Goal: Information Seeking & Learning: Understand process/instructions

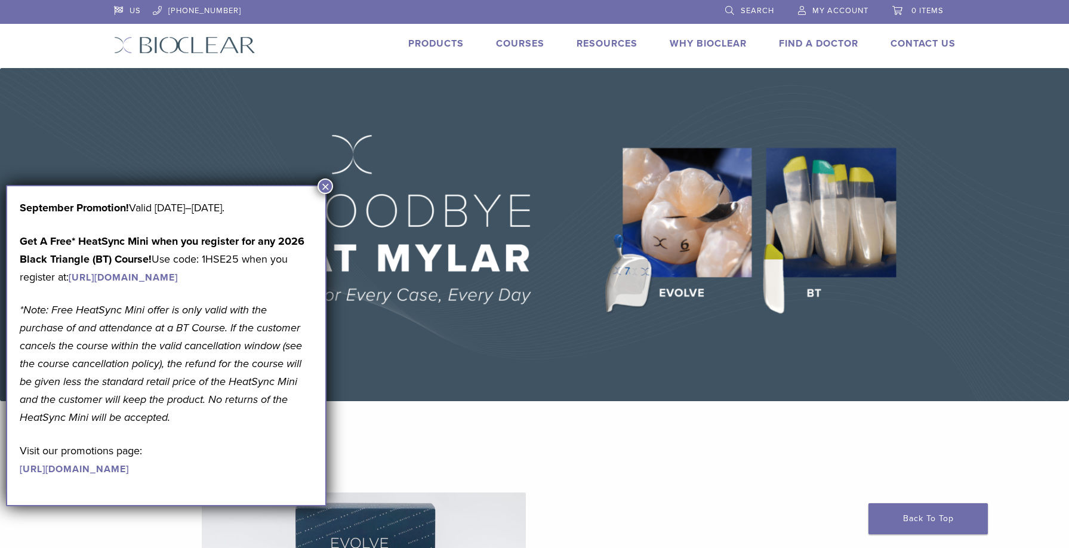
click at [327, 186] on button "×" at bounding box center [326, 186] width 16 height 16
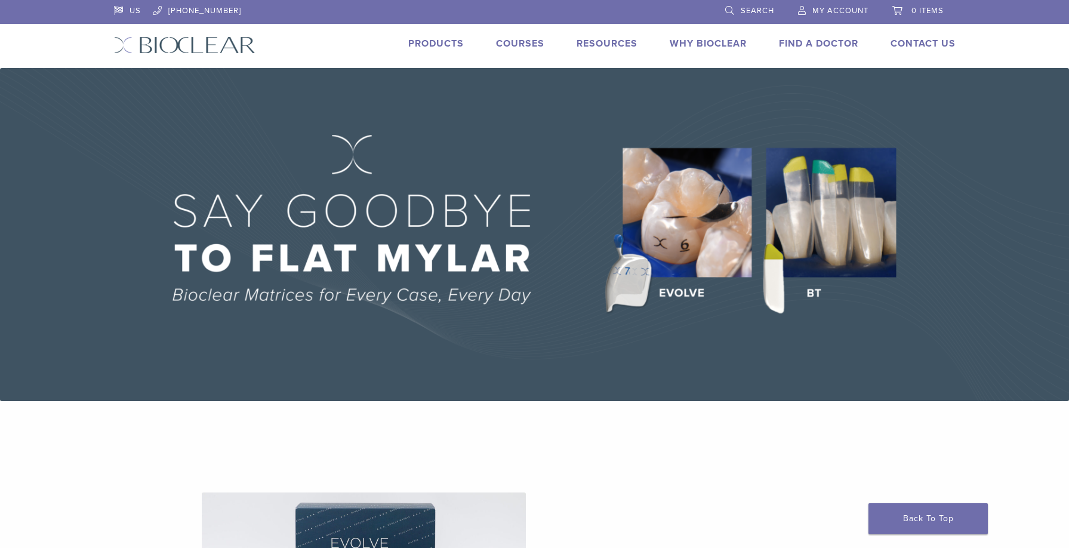
click at [445, 44] on link "Products" at bounding box center [436, 44] width 56 height 12
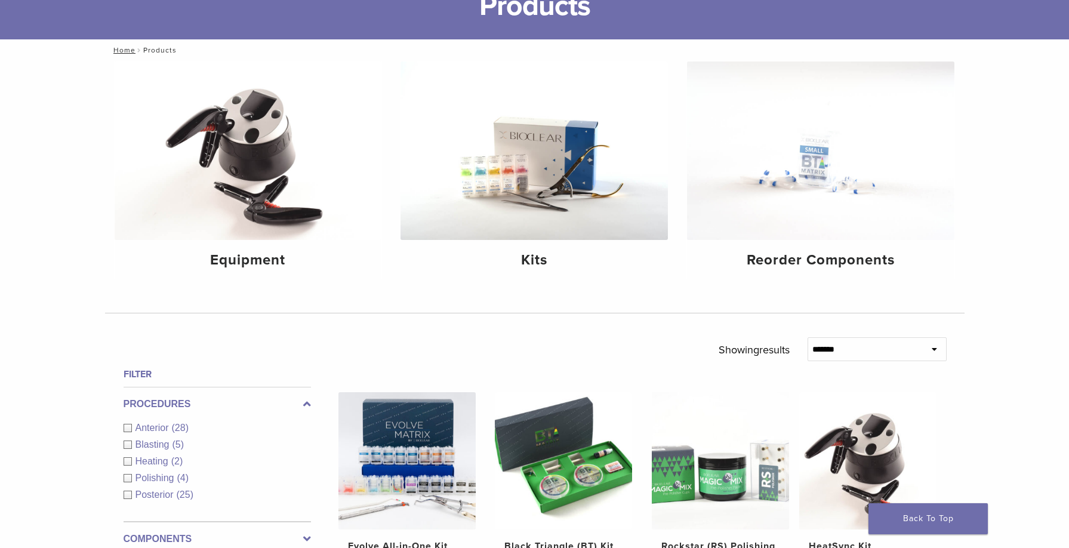
scroll to position [159, 0]
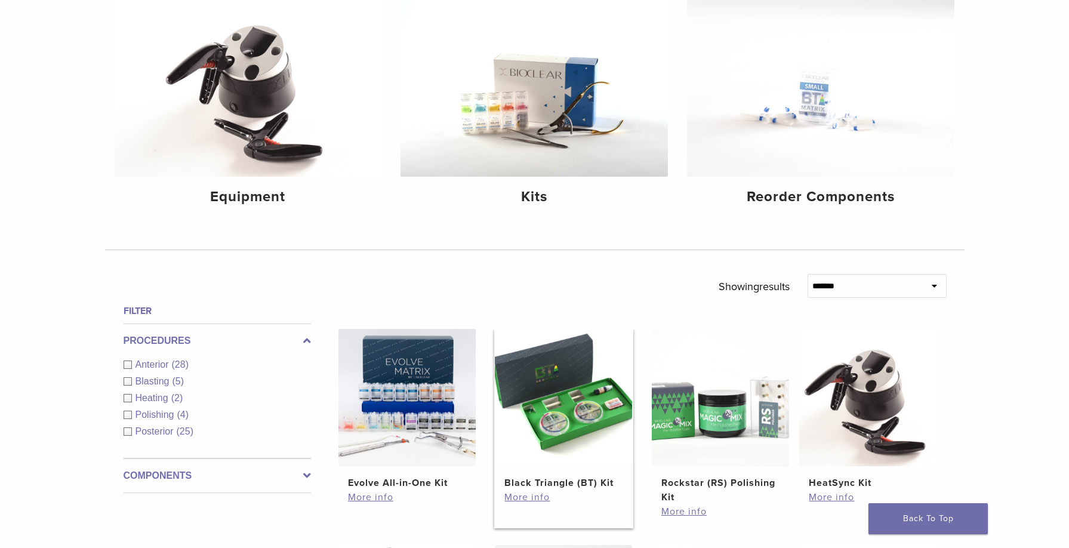
click at [549, 400] on img at bounding box center [563, 397] width 137 height 137
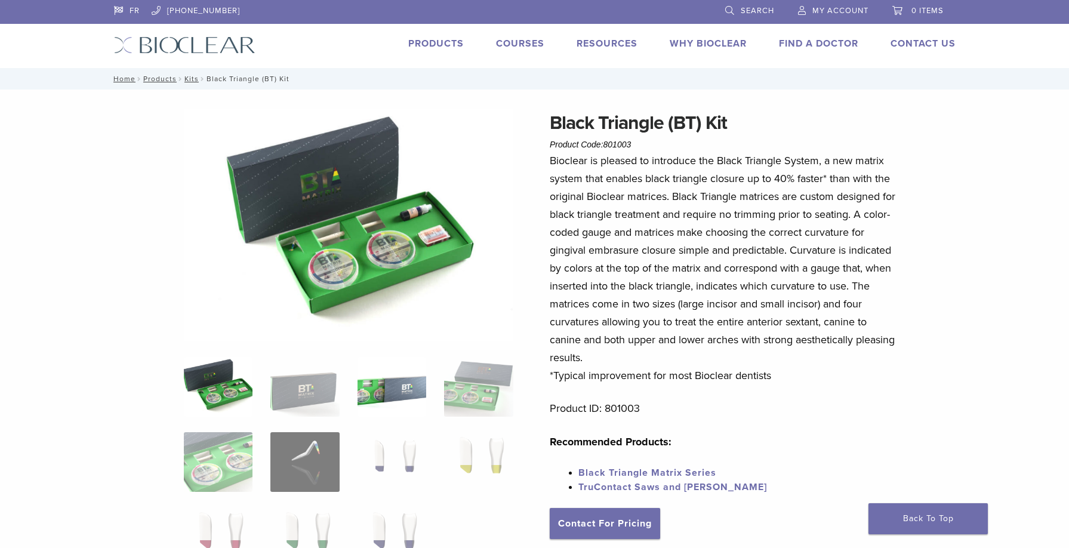
click at [405, 397] on img at bounding box center [392, 387] width 69 height 60
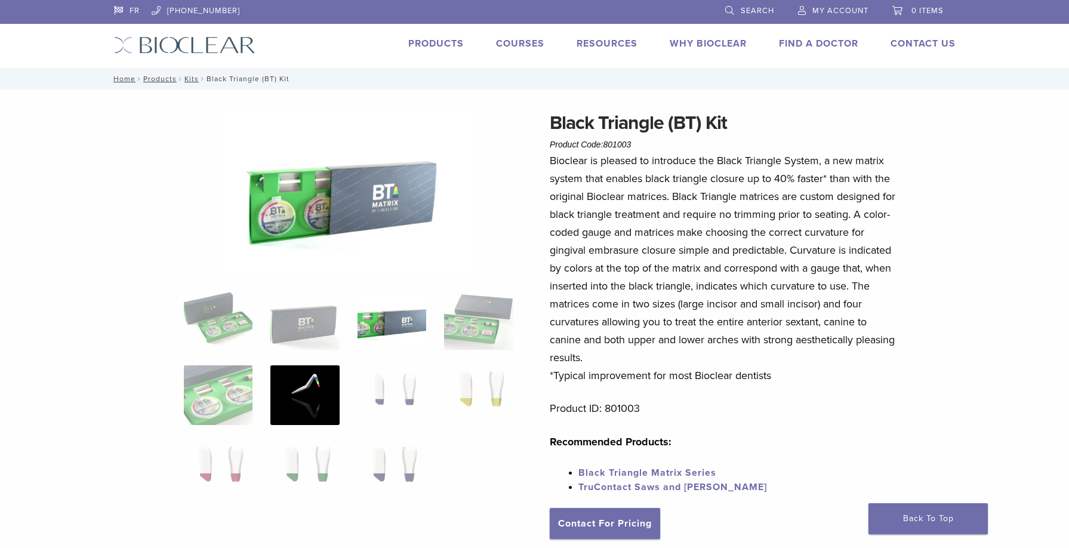
click at [319, 383] on img at bounding box center [304, 395] width 69 height 60
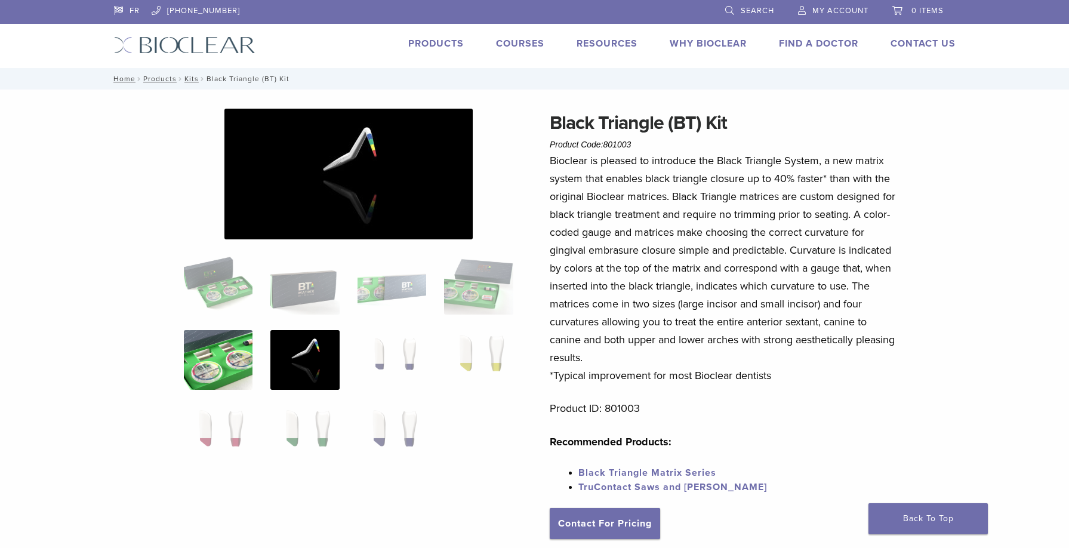
click at [233, 358] on img at bounding box center [218, 360] width 69 height 60
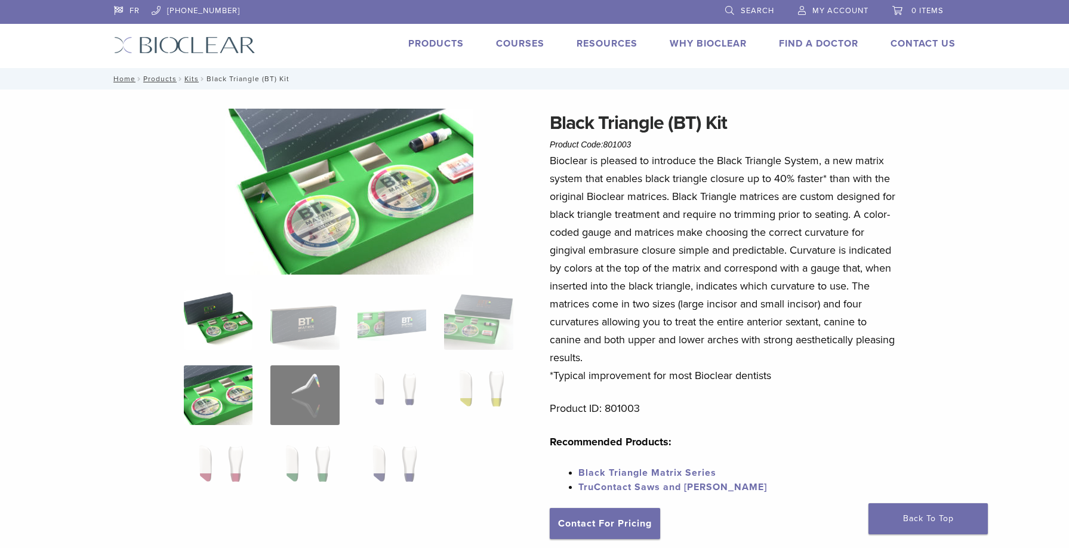
click at [233, 292] on img at bounding box center [218, 320] width 69 height 60
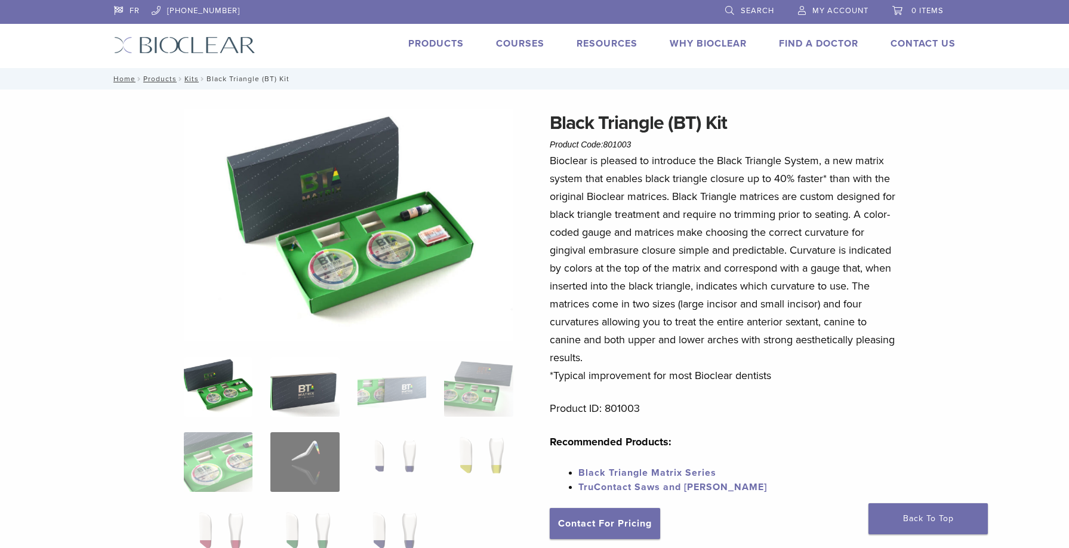
click at [312, 381] on img at bounding box center [304, 387] width 69 height 60
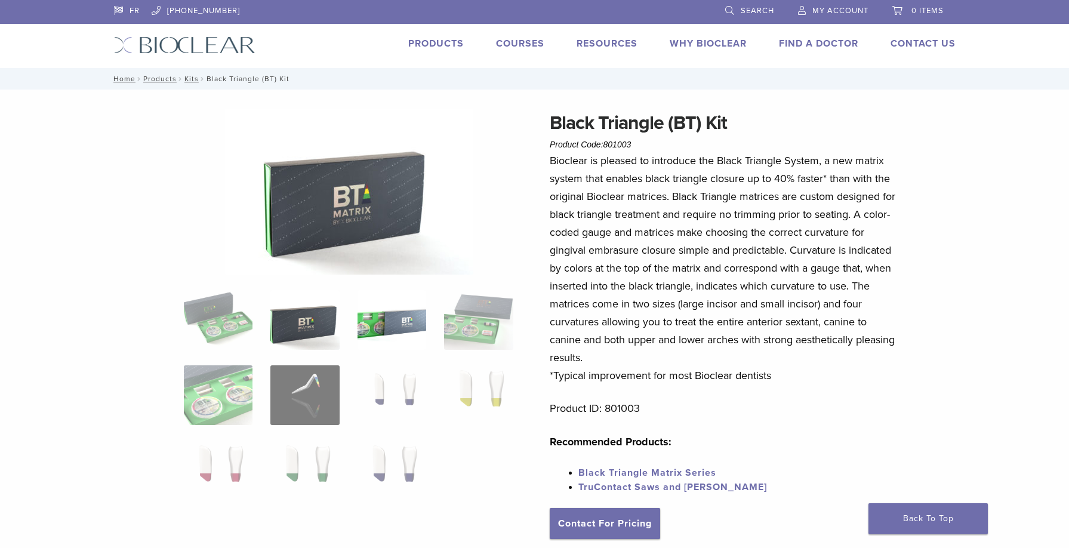
click at [396, 322] on img at bounding box center [392, 320] width 69 height 60
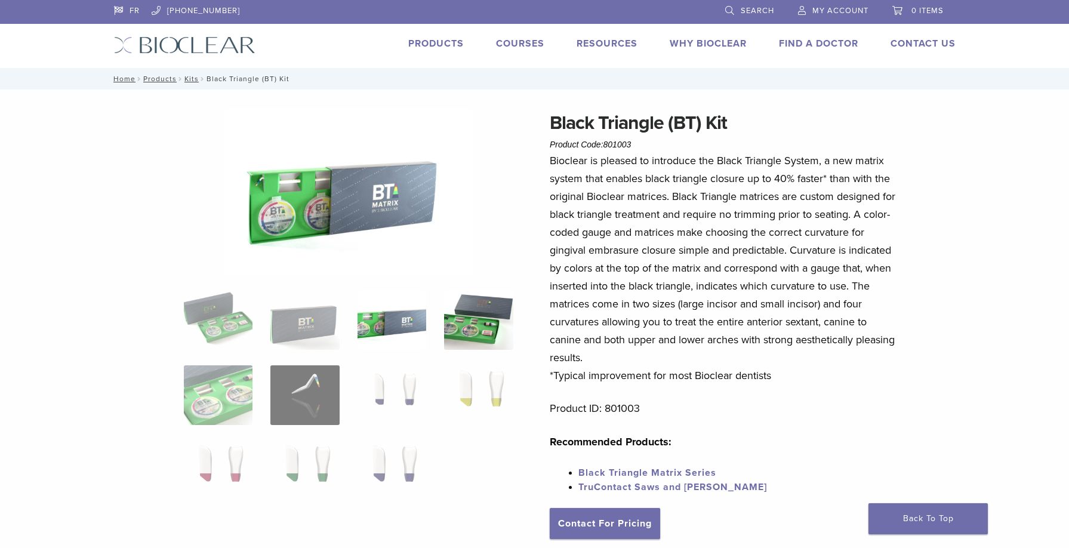
click at [467, 319] on img at bounding box center [478, 320] width 69 height 60
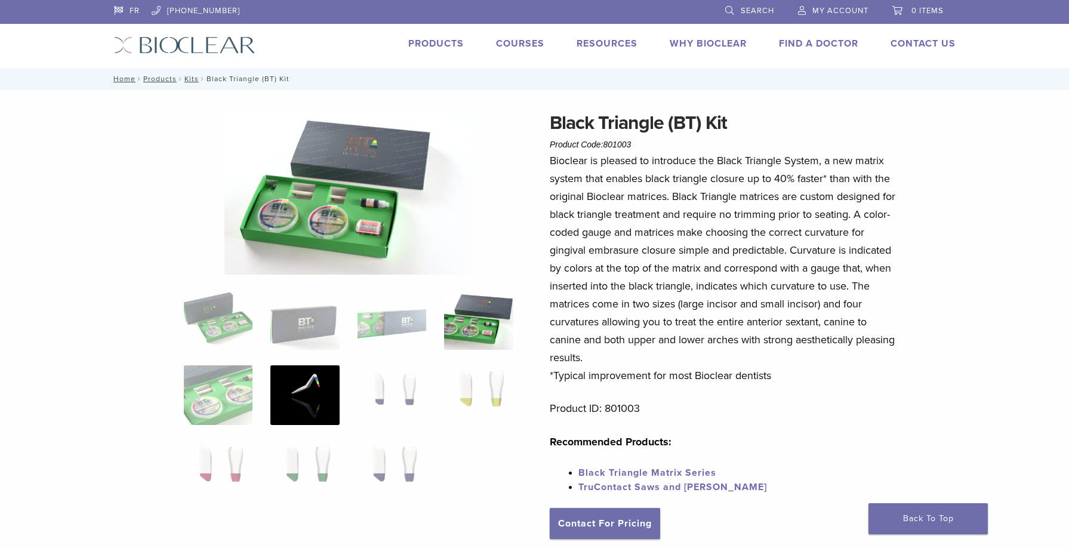
click at [318, 382] on img at bounding box center [304, 395] width 69 height 60
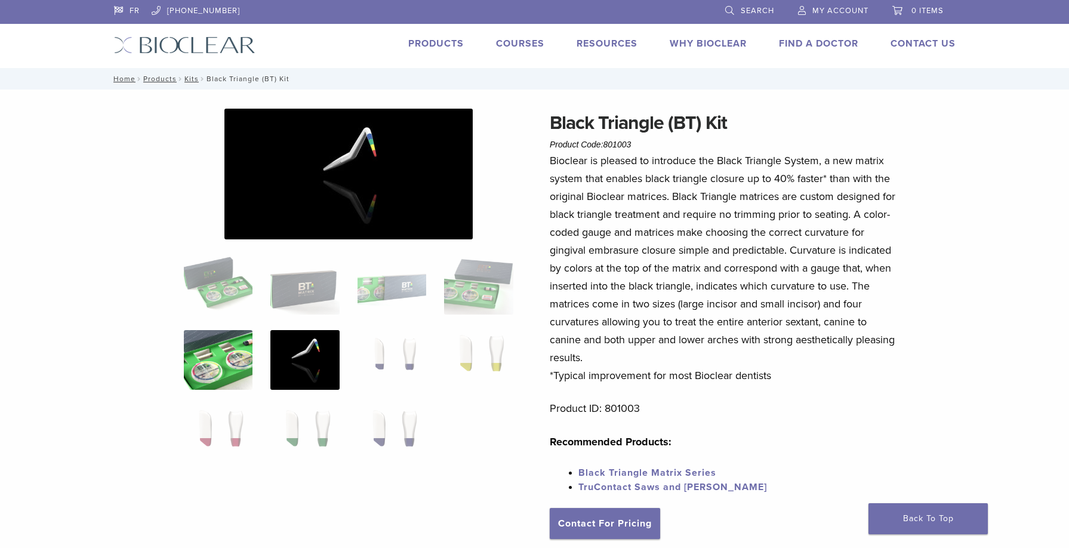
click at [243, 361] on img at bounding box center [218, 360] width 69 height 60
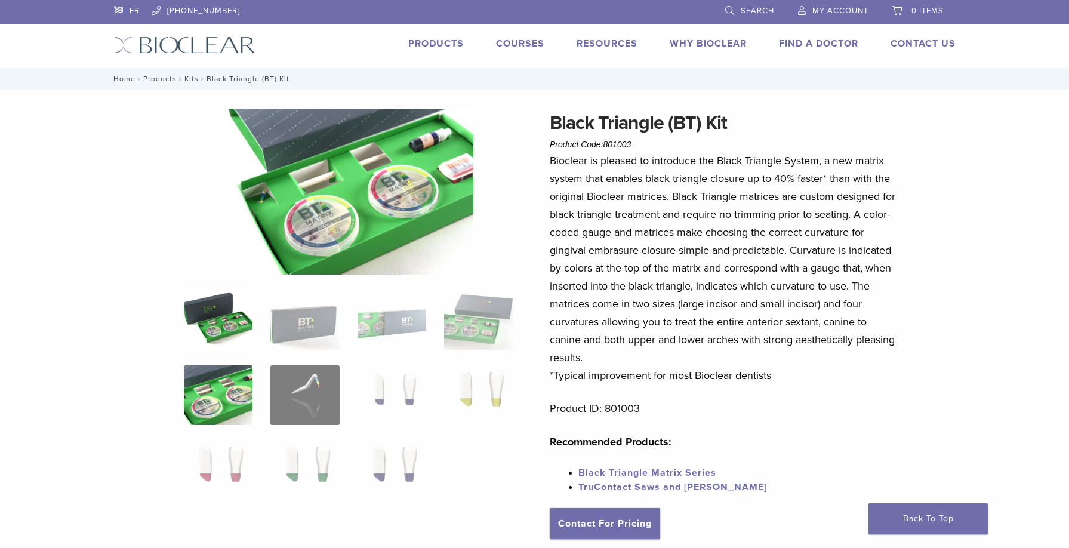
click at [232, 310] on img at bounding box center [218, 320] width 69 height 60
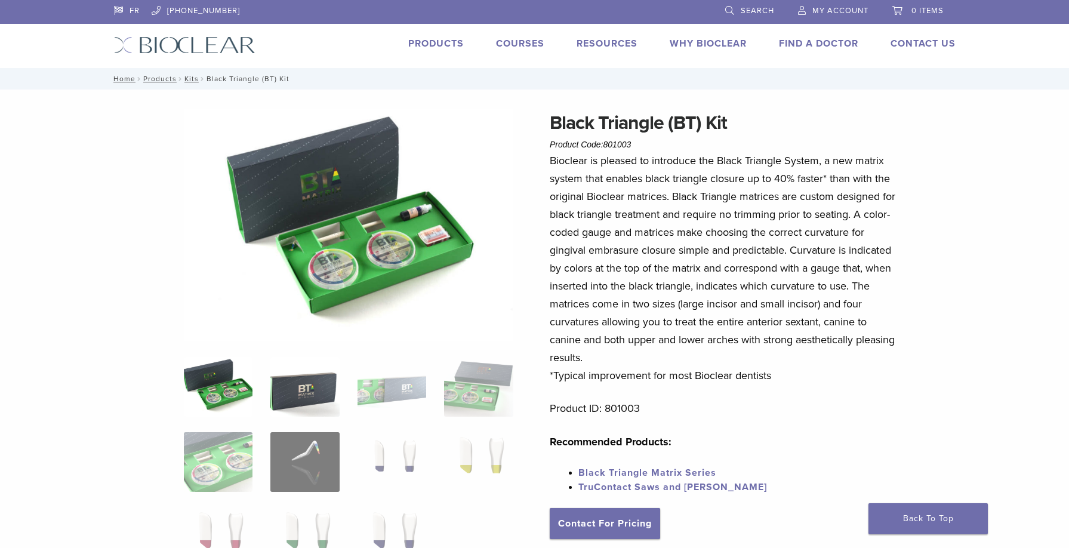
click at [302, 366] on img at bounding box center [304, 387] width 69 height 60
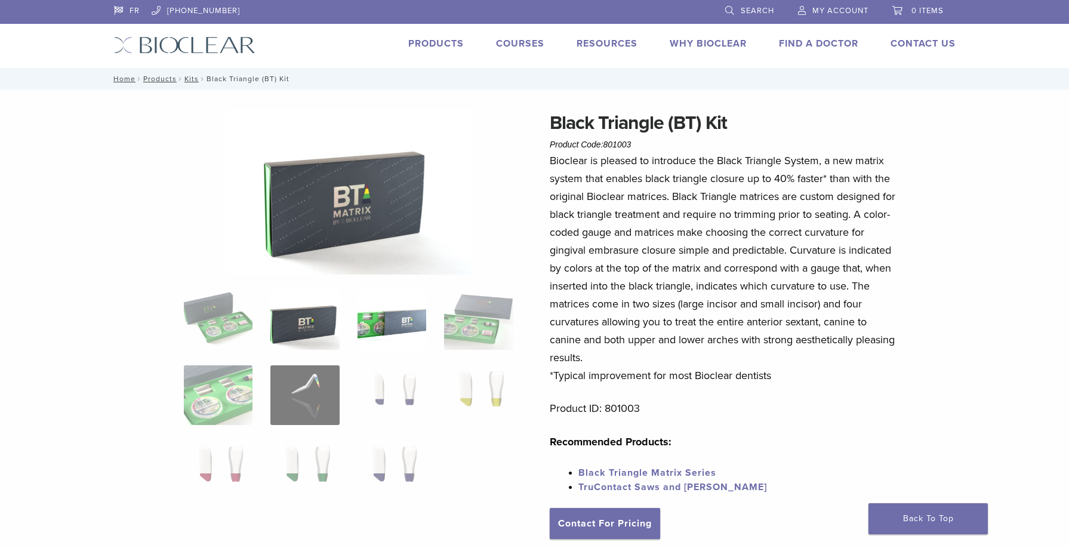
click at [403, 345] on img at bounding box center [392, 320] width 69 height 60
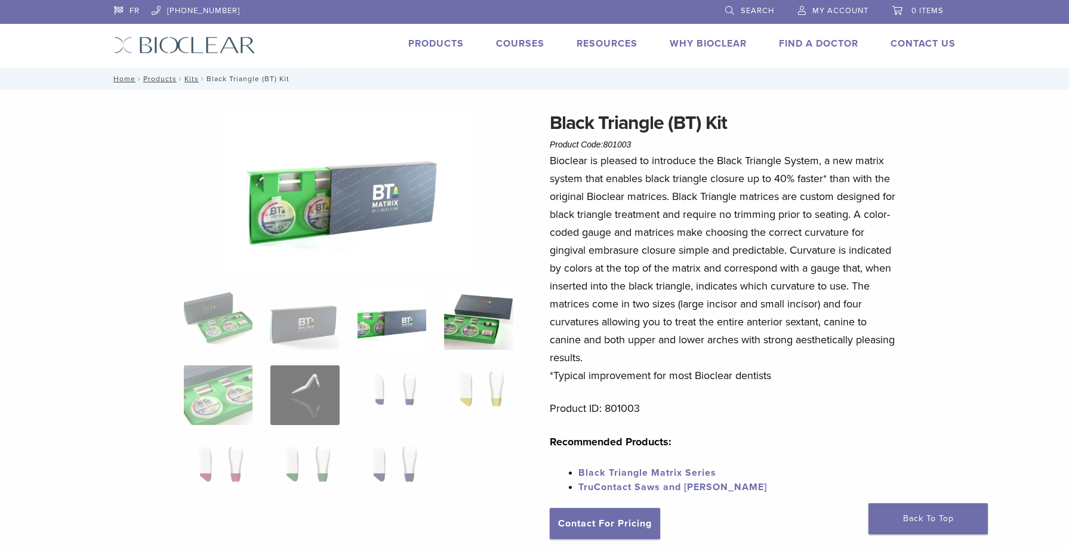
click at [457, 333] on img at bounding box center [478, 320] width 69 height 60
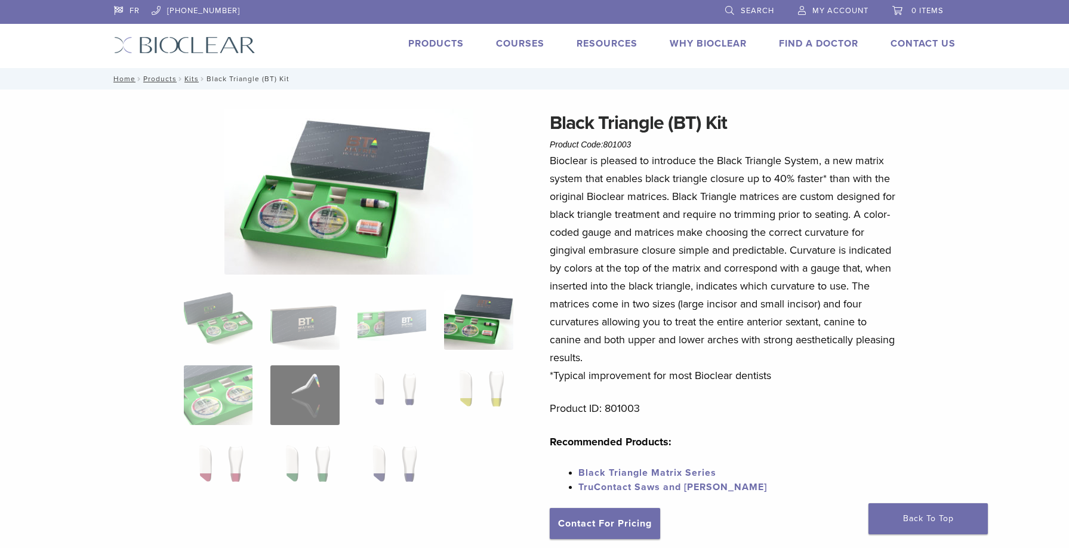
click at [406, 227] on img at bounding box center [348, 192] width 248 height 166
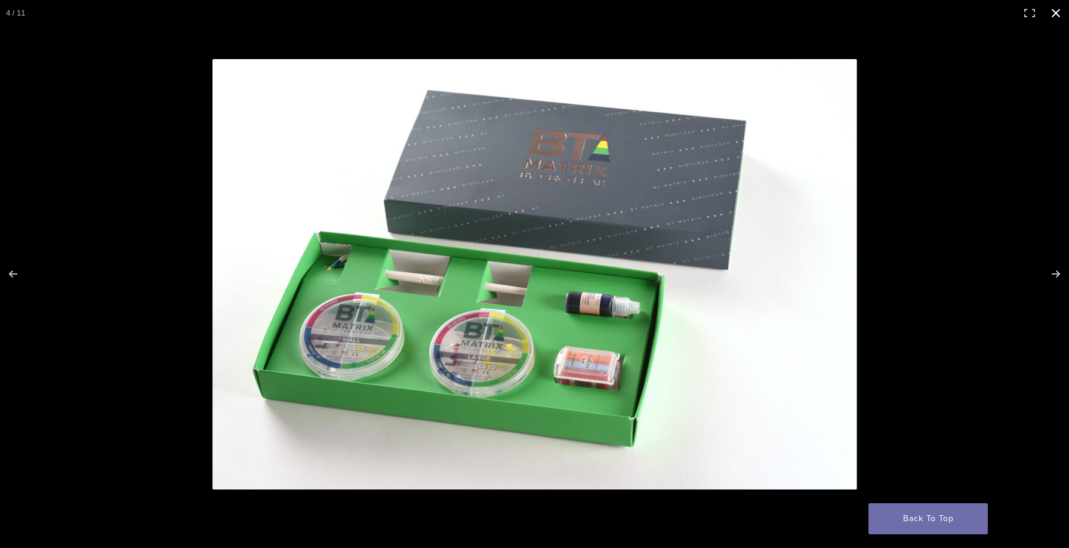
click at [1053, 19] on button "Close (Esc)" at bounding box center [1056, 13] width 26 height 26
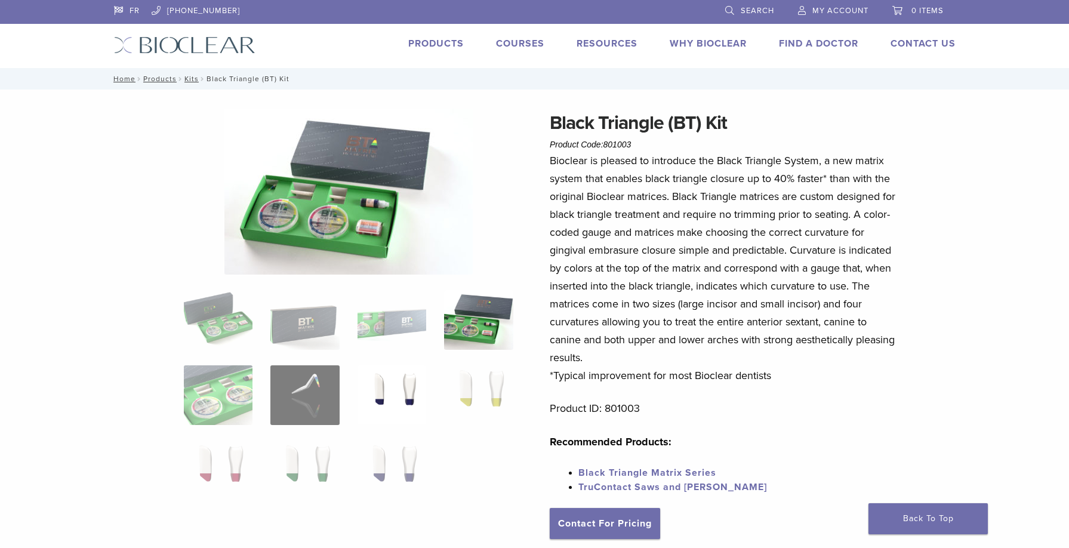
click at [397, 400] on img at bounding box center [392, 395] width 69 height 60
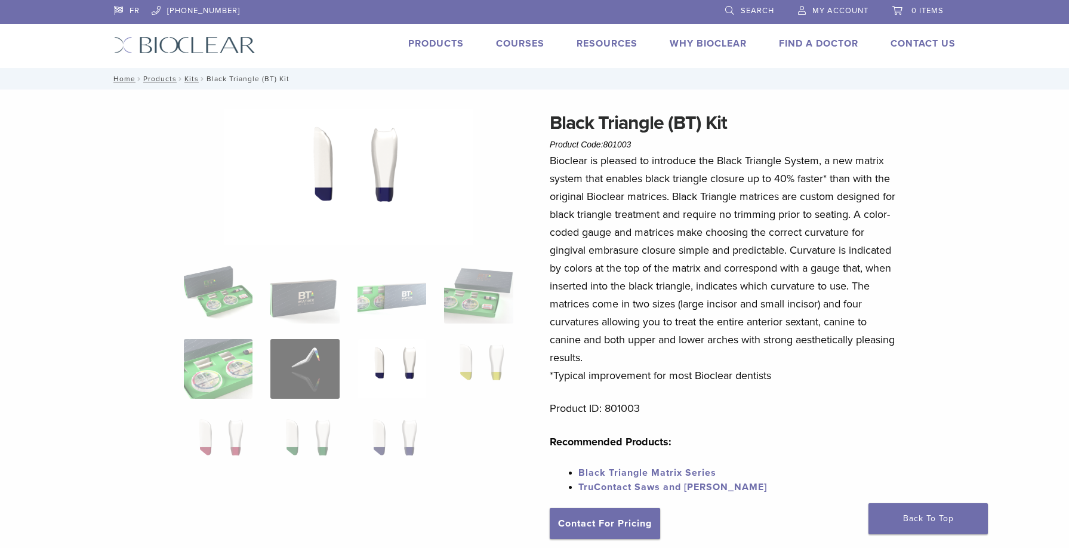
click at [374, 207] on img at bounding box center [348, 179] width 248 height 140
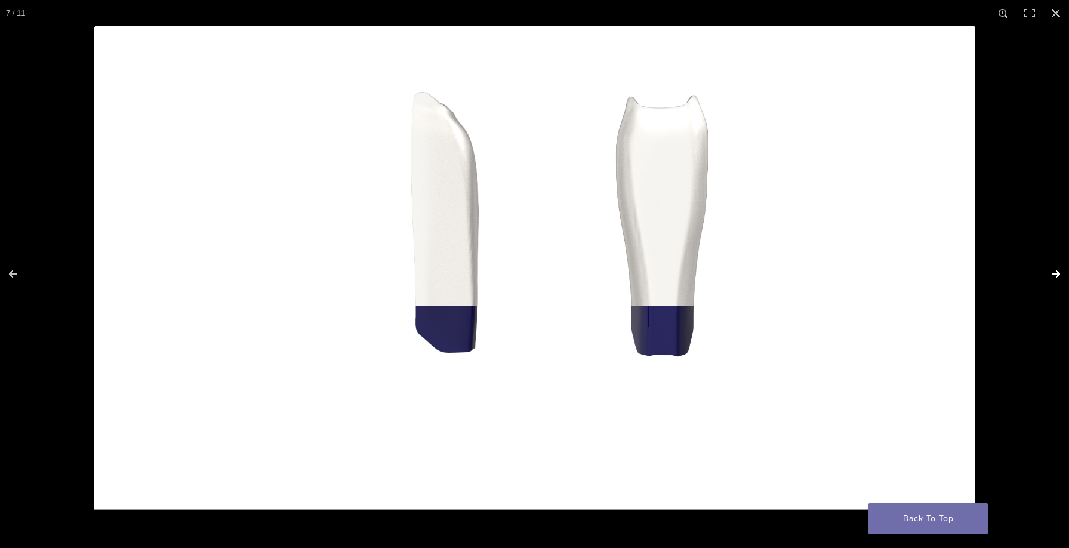
click at [1055, 275] on button "Next (arrow right)" at bounding box center [1048, 274] width 42 height 60
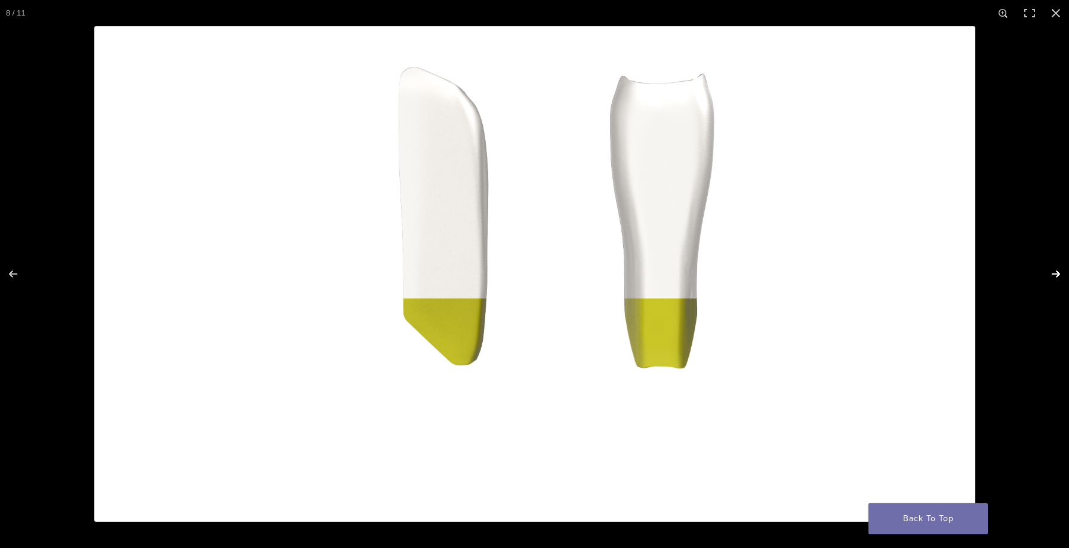
click at [1053, 276] on button "Next (arrow right)" at bounding box center [1048, 274] width 42 height 60
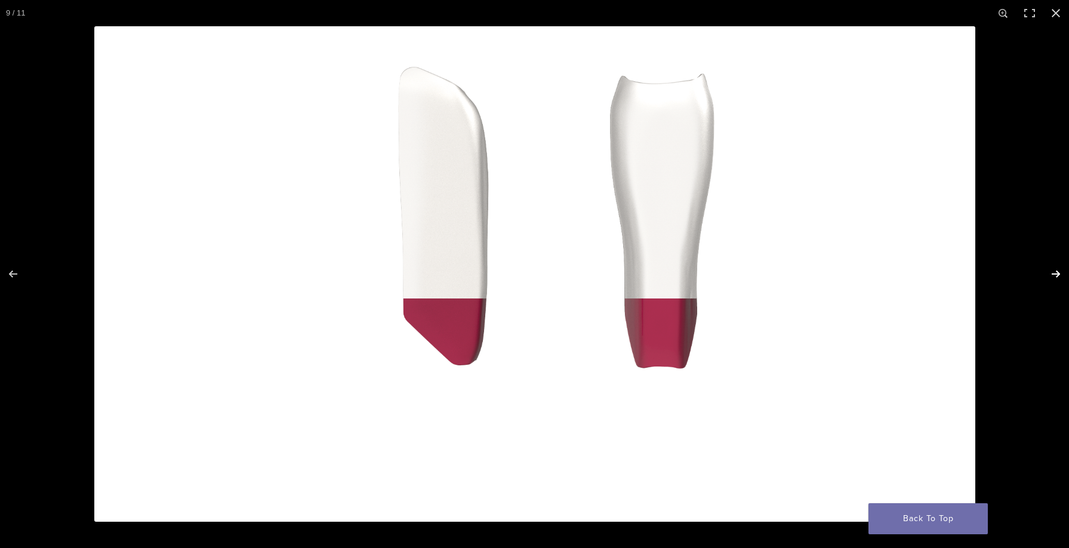
click at [1051, 277] on button "Next (arrow right)" at bounding box center [1048, 274] width 42 height 60
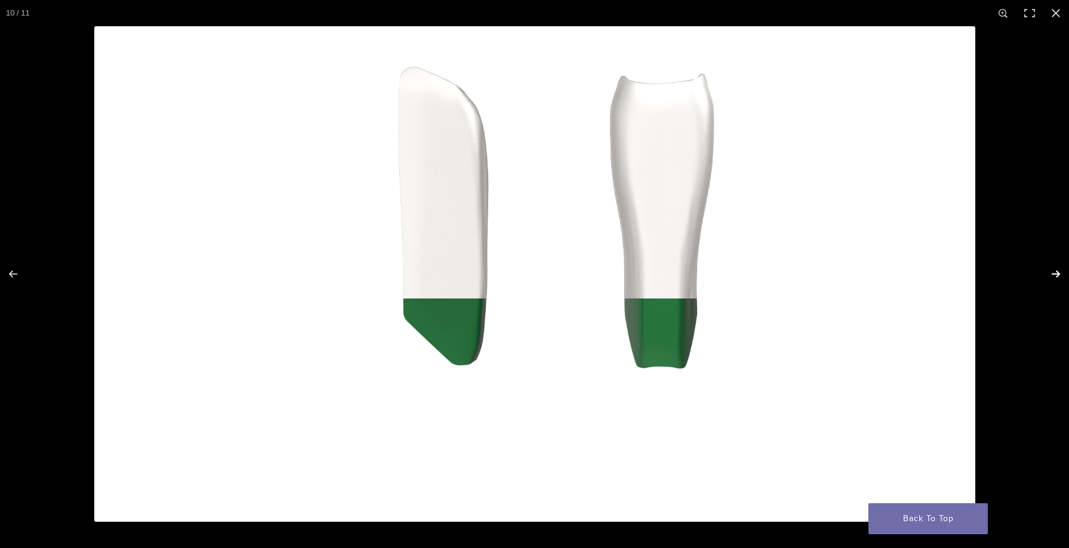
click at [1058, 277] on button "Next (arrow right)" at bounding box center [1048, 274] width 42 height 60
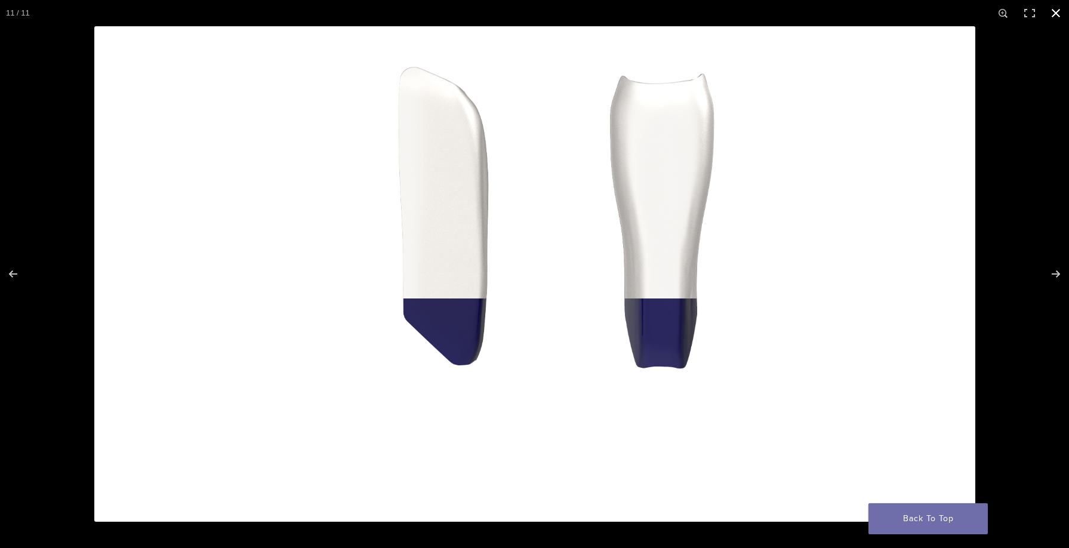
click at [1040, 170] on div at bounding box center [628, 300] width 1069 height 548
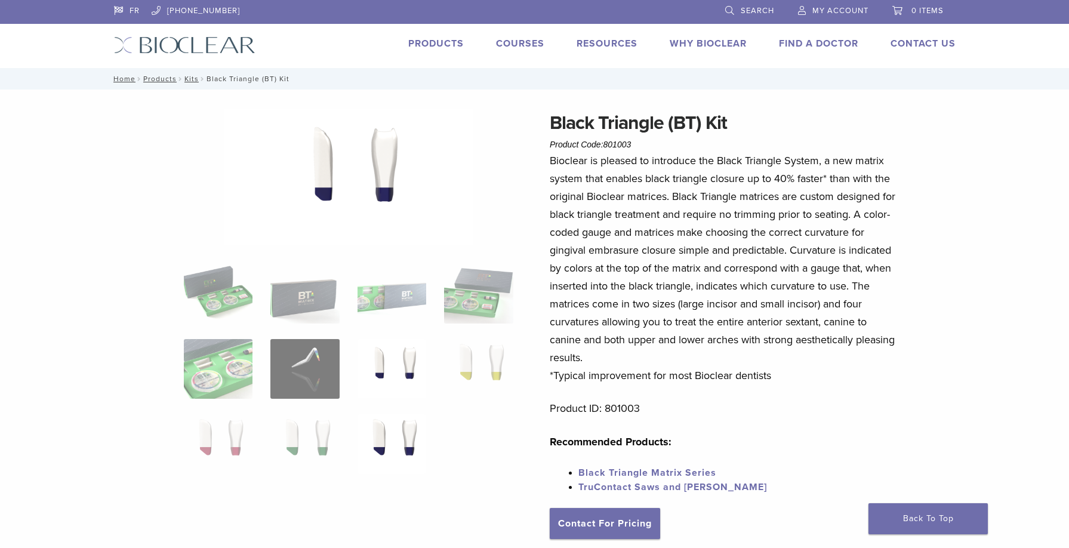
click at [397, 437] on img at bounding box center [392, 444] width 69 height 60
click at [378, 174] on img at bounding box center [348, 179] width 248 height 140
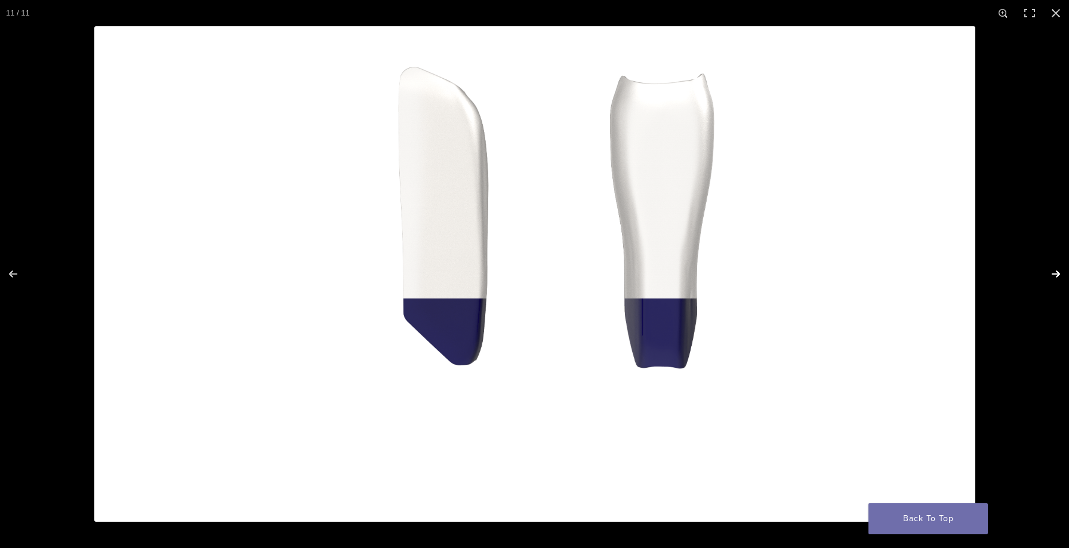
click at [1059, 272] on button "Next (arrow right)" at bounding box center [1048, 274] width 42 height 60
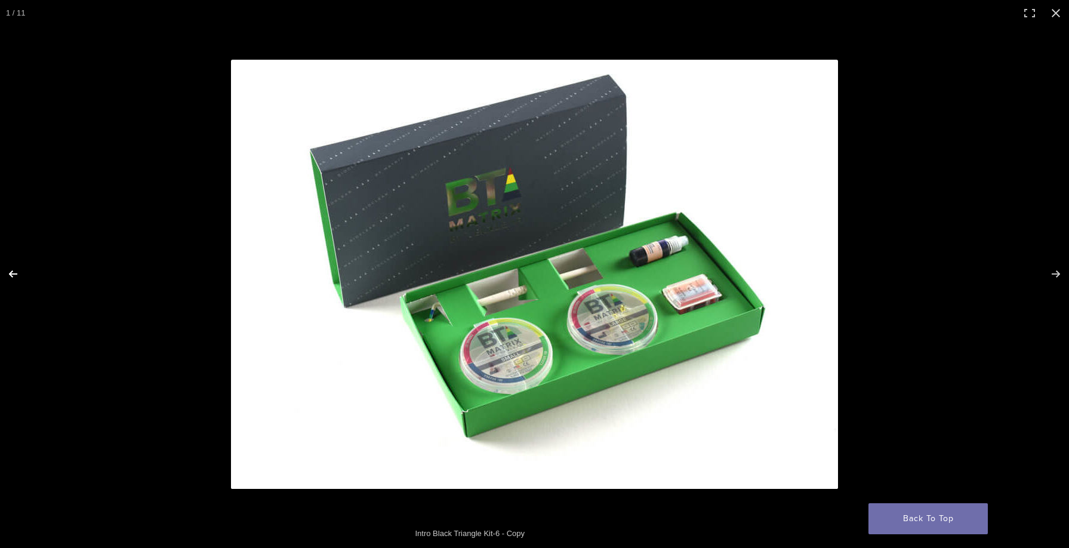
click at [20, 276] on button "Previous (arrow left)" at bounding box center [21, 274] width 42 height 60
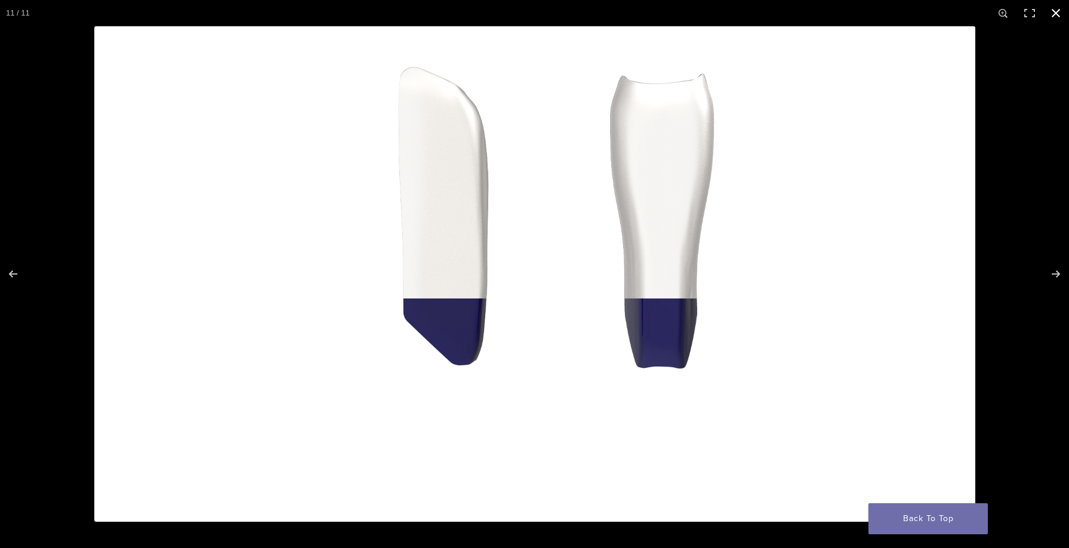
click at [1052, 118] on div at bounding box center [628, 300] width 1069 height 548
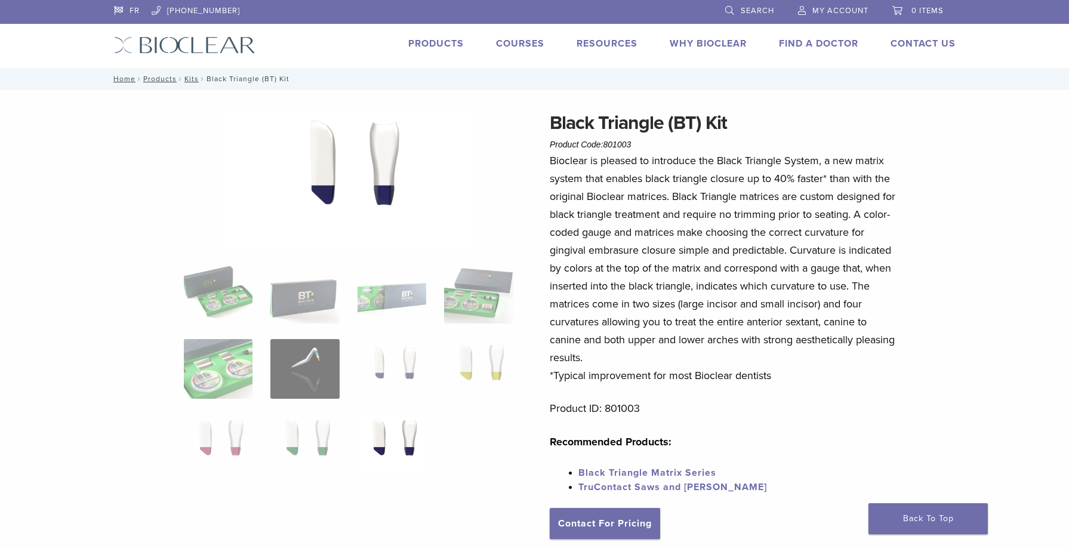
click at [521, 45] on link "Courses" at bounding box center [520, 44] width 48 height 12
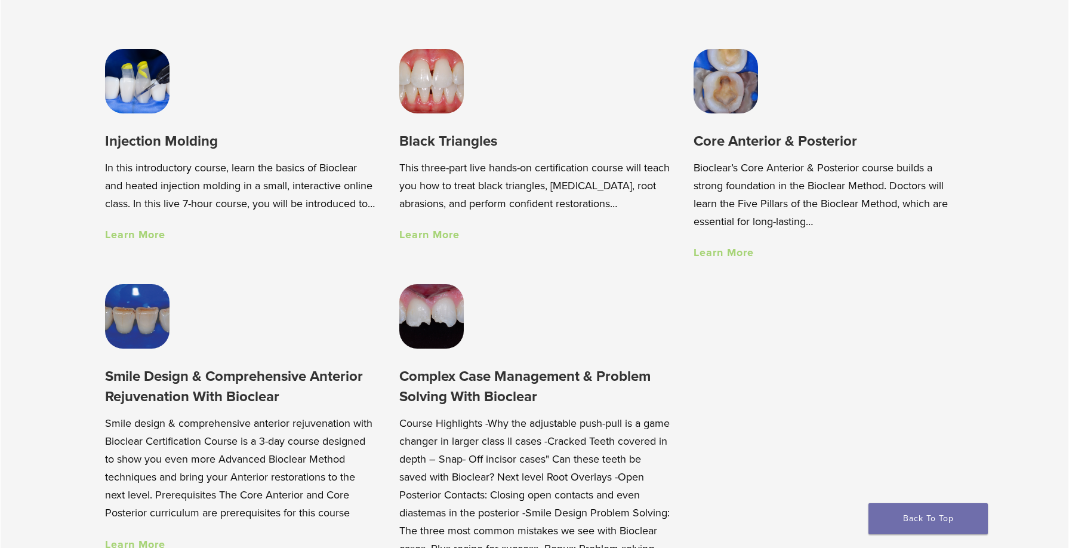
scroll to position [932, 0]
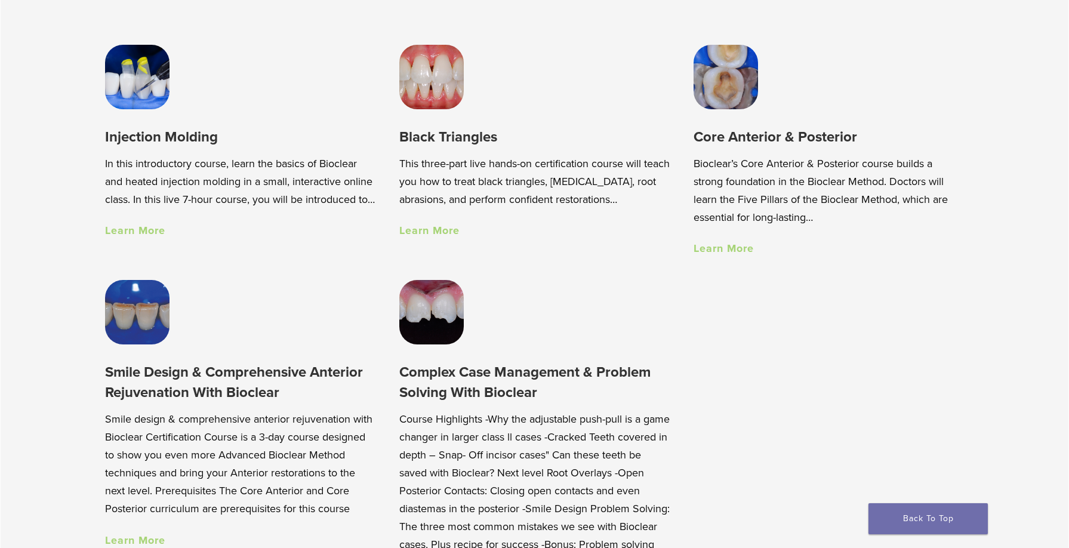
click at [433, 231] on link "Learn More" at bounding box center [429, 230] width 60 height 13
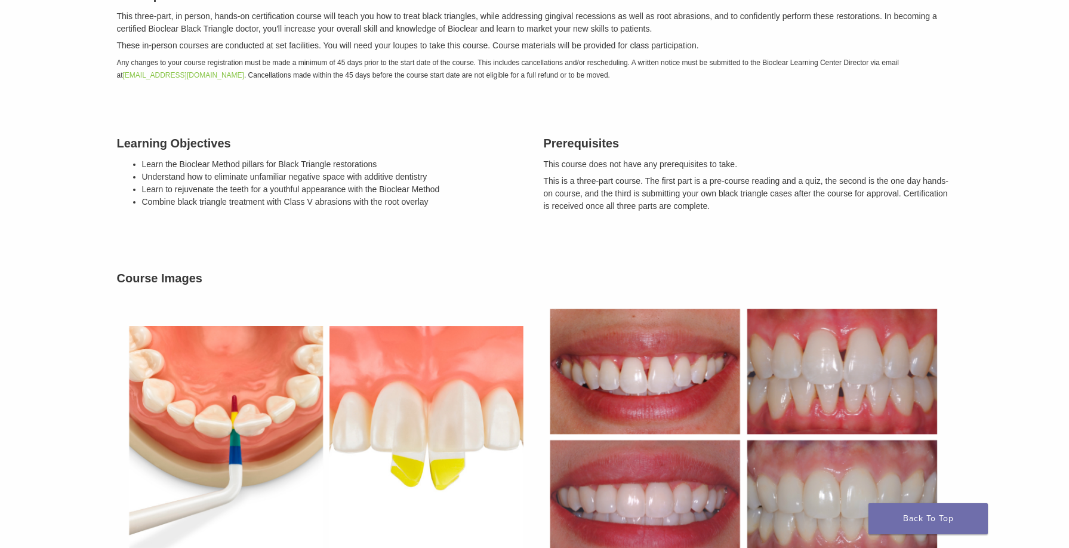
scroll to position [104, 0]
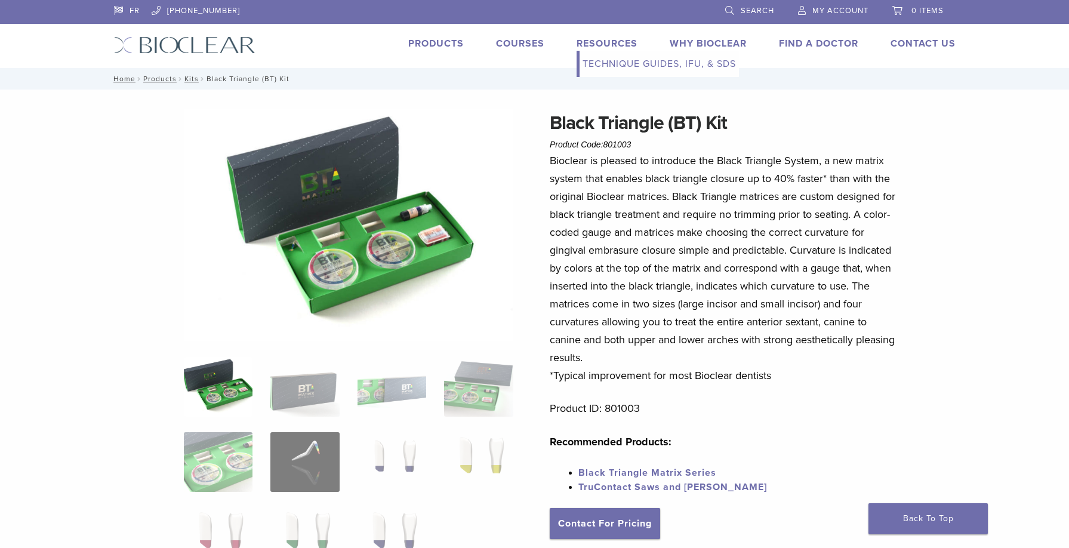
click at [608, 61] on link "Technique Guides, IFU, & SDS" at bounding box center [659, 64] width 159 height 26
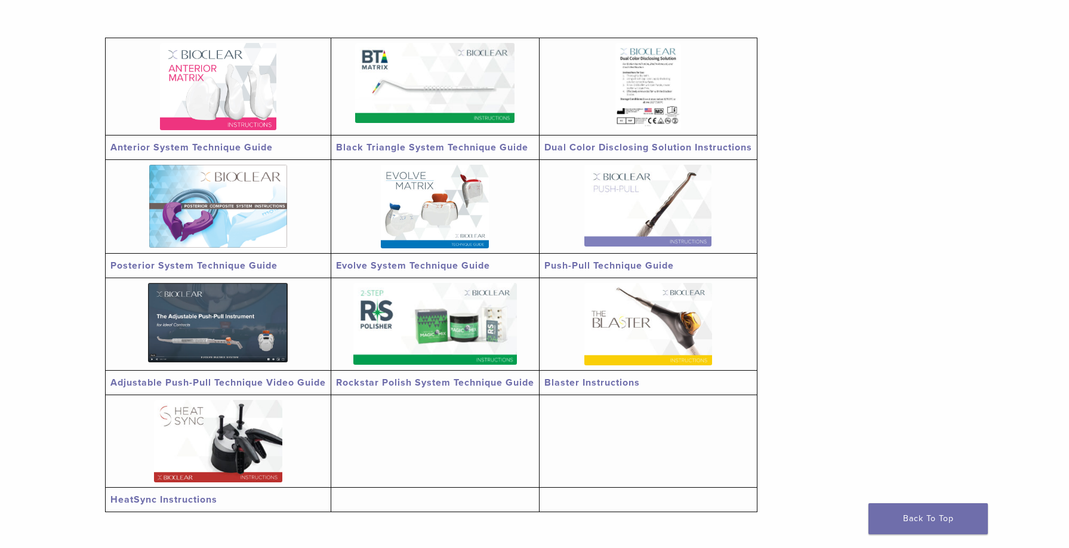
scroll to position [174, 0]
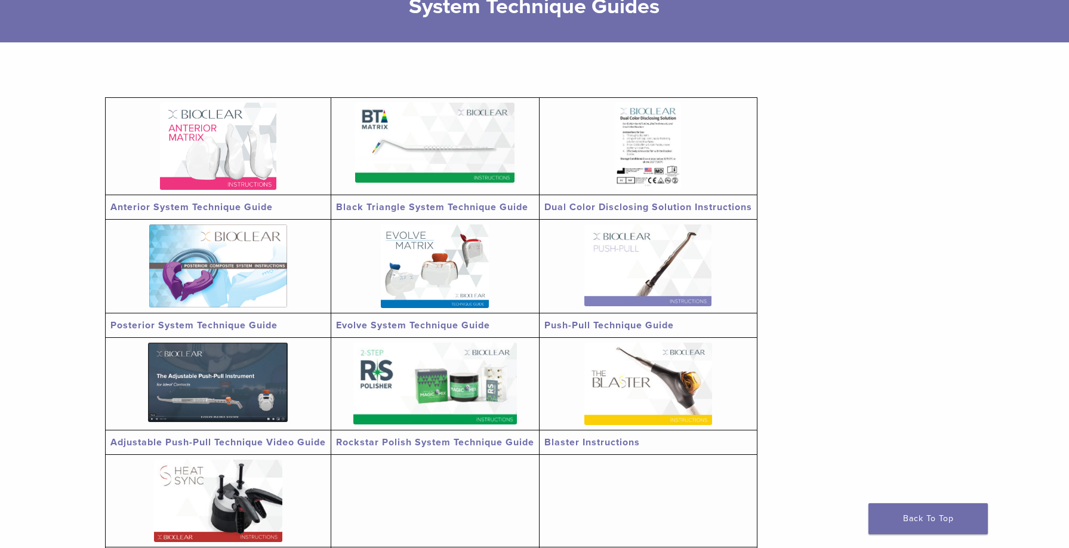
click at [470, 158] on img at bounding box center [434, 143] width 159 height 80
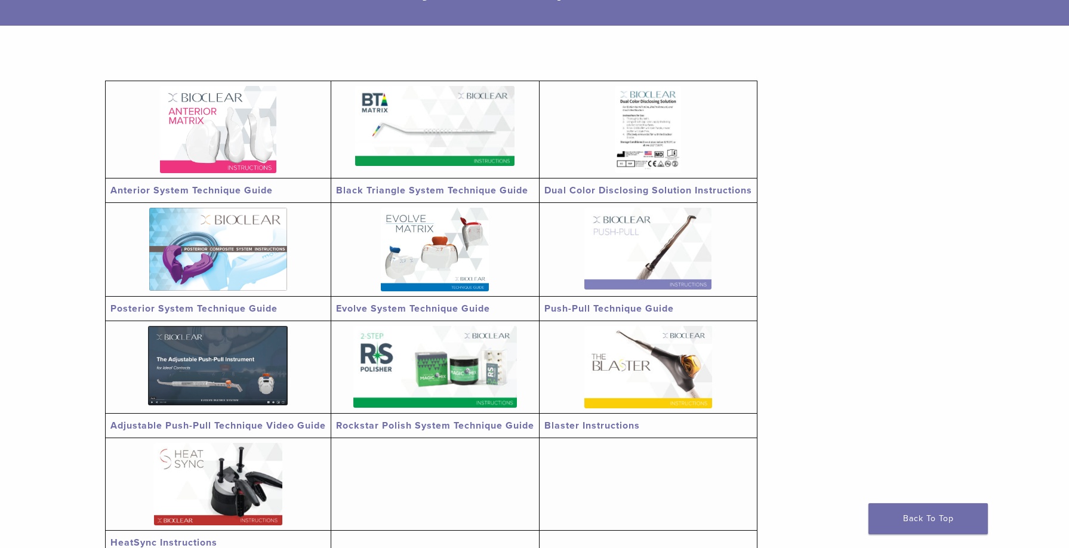
scroll to position [193, 0]
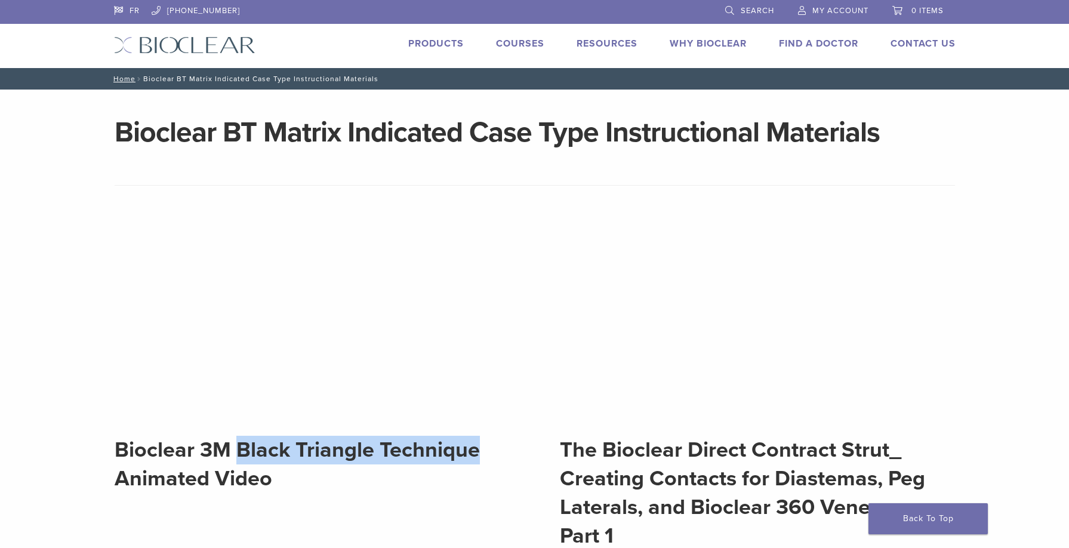
drag, startPoint x: 241, startPoint y: 448, endPoint x: 489, endPoint y: 452, distance: 248.3
click at [489, 452] on h2 "Bioclear 3M Black Triangle Technique Animated Video" at bounding box center [312, 464] width 395 height 57
copy h2 "Black Triangle Technique"
